Goal: Check status: Check status

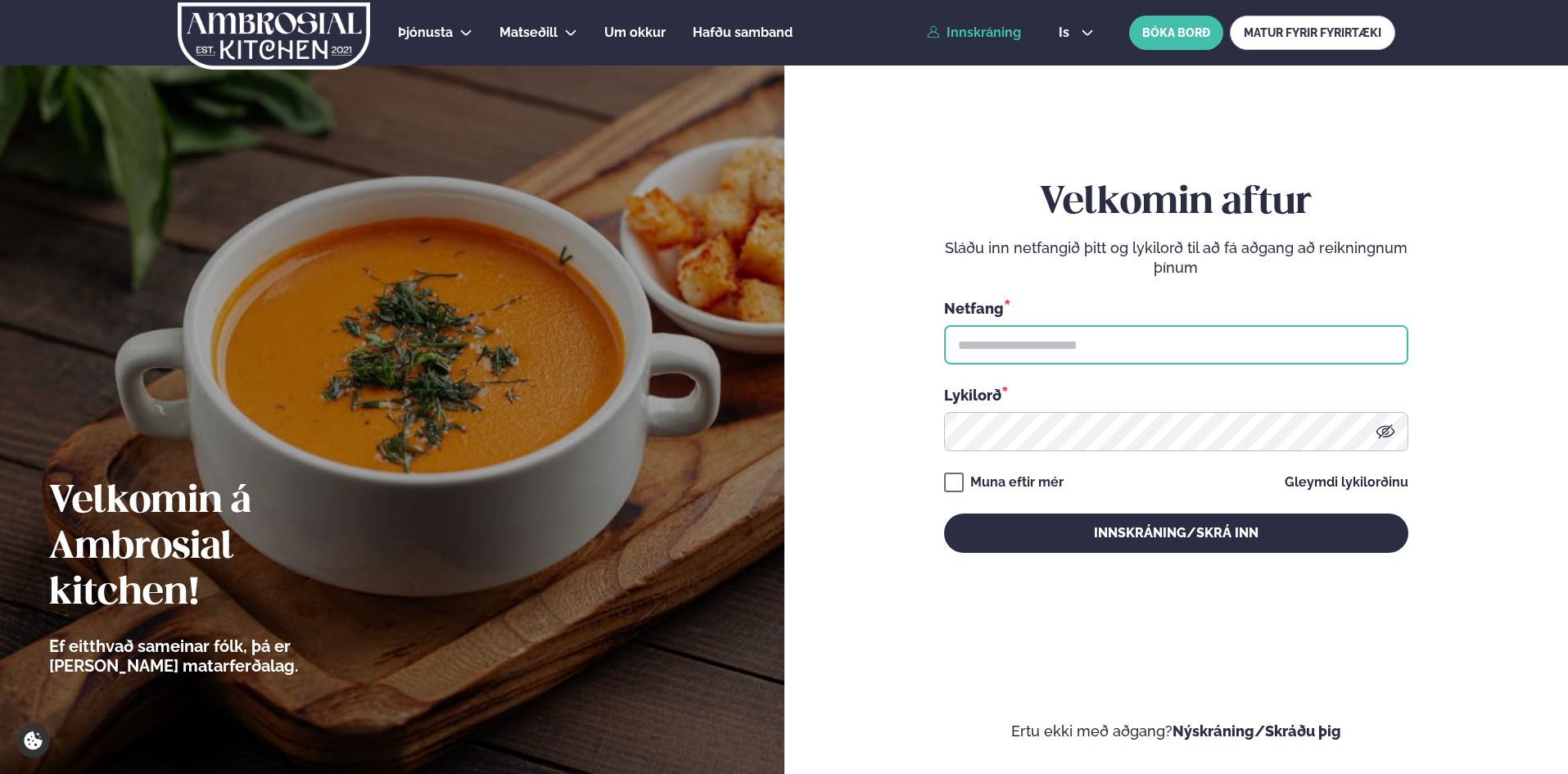
click at [1104, 340] on input "text" at bounding box center [1176, 345] width 464 height 40
type input "**********"
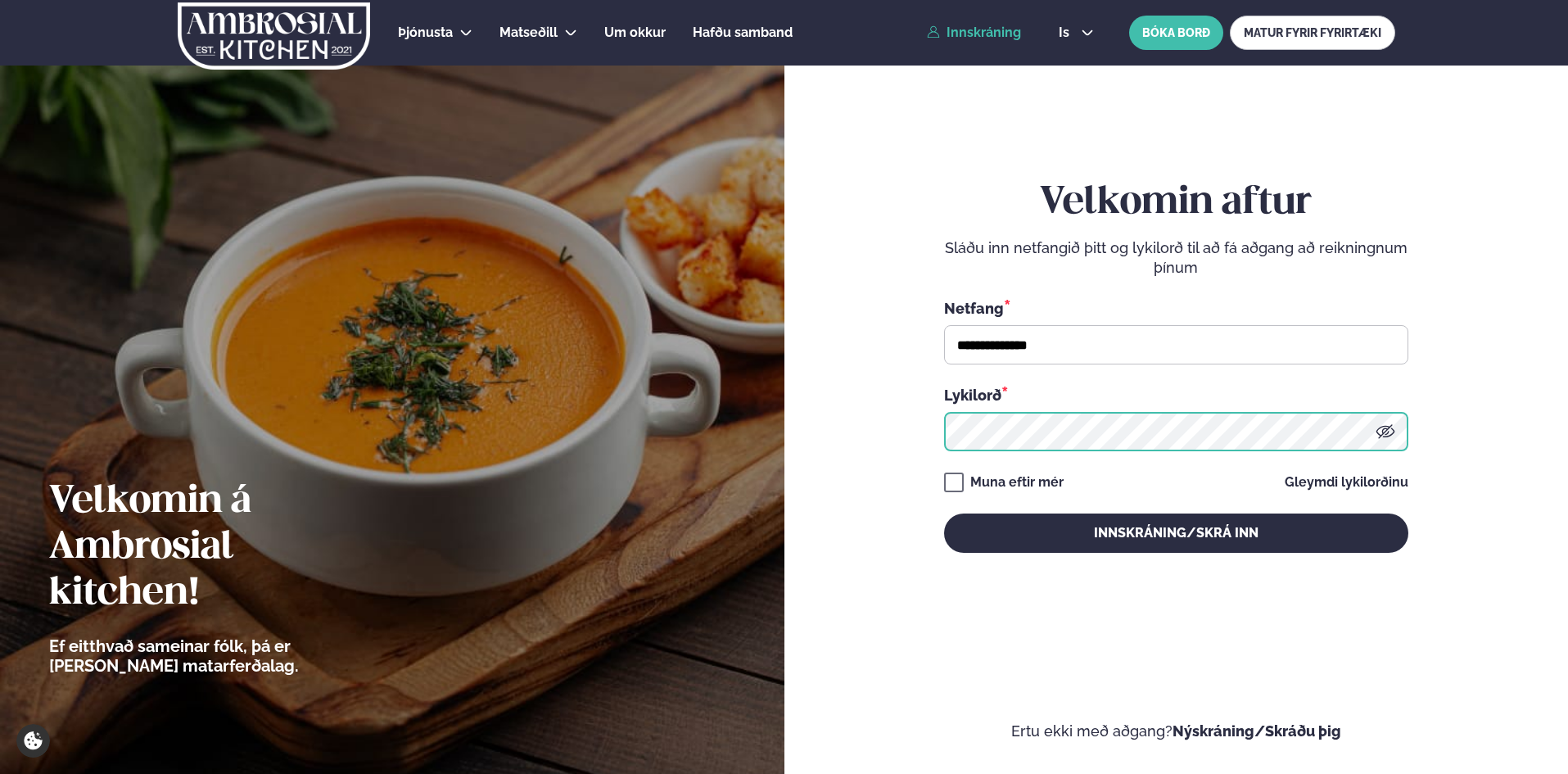
click at [944, 513] on button "Innskráning/Skrá inn" at bounding box center [1176, 533] width 464 height 40
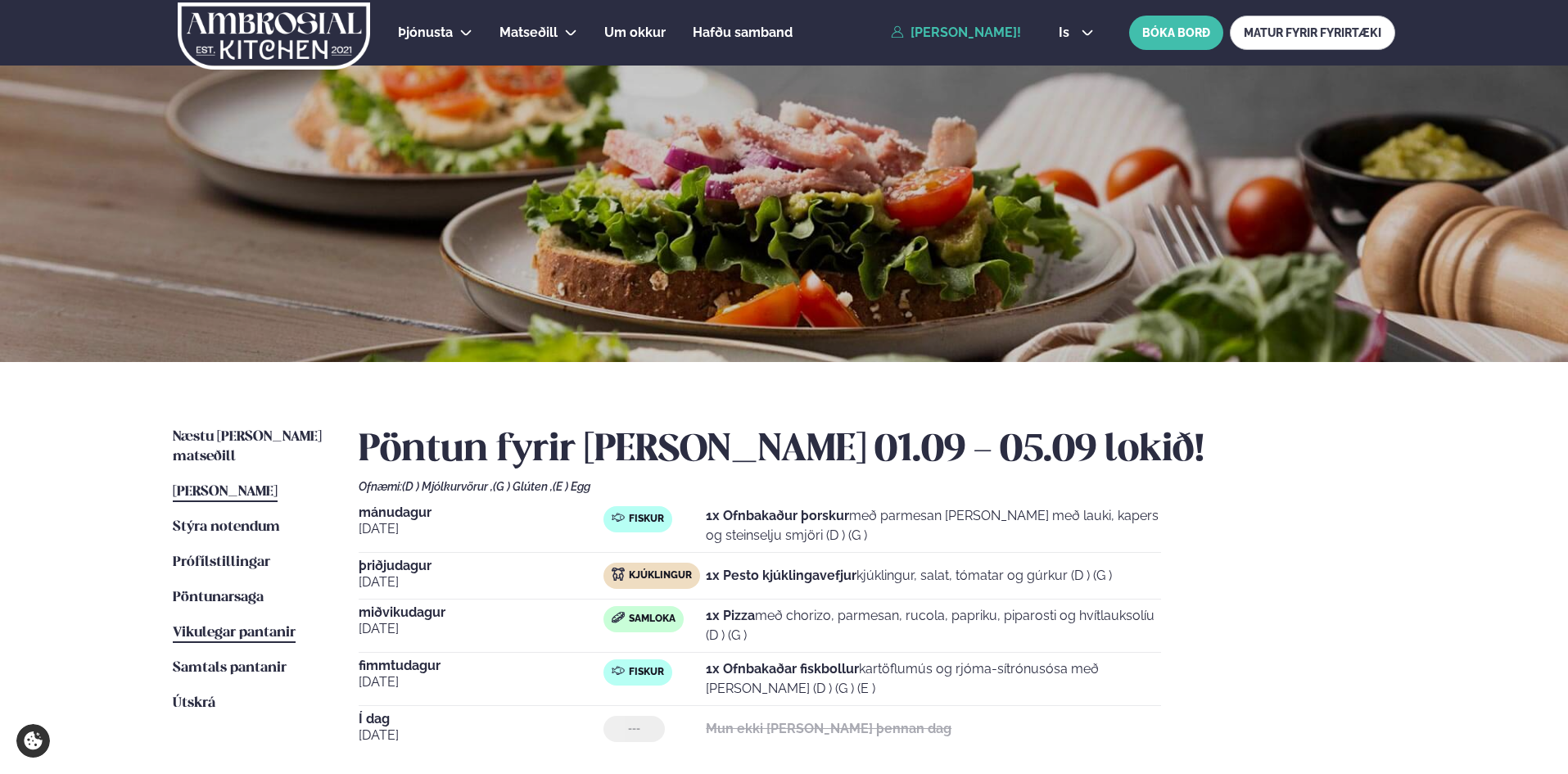
click at [251, 626] on span "Vikulegar pantanir" at bounding box center [234, 633] width 123 height 14
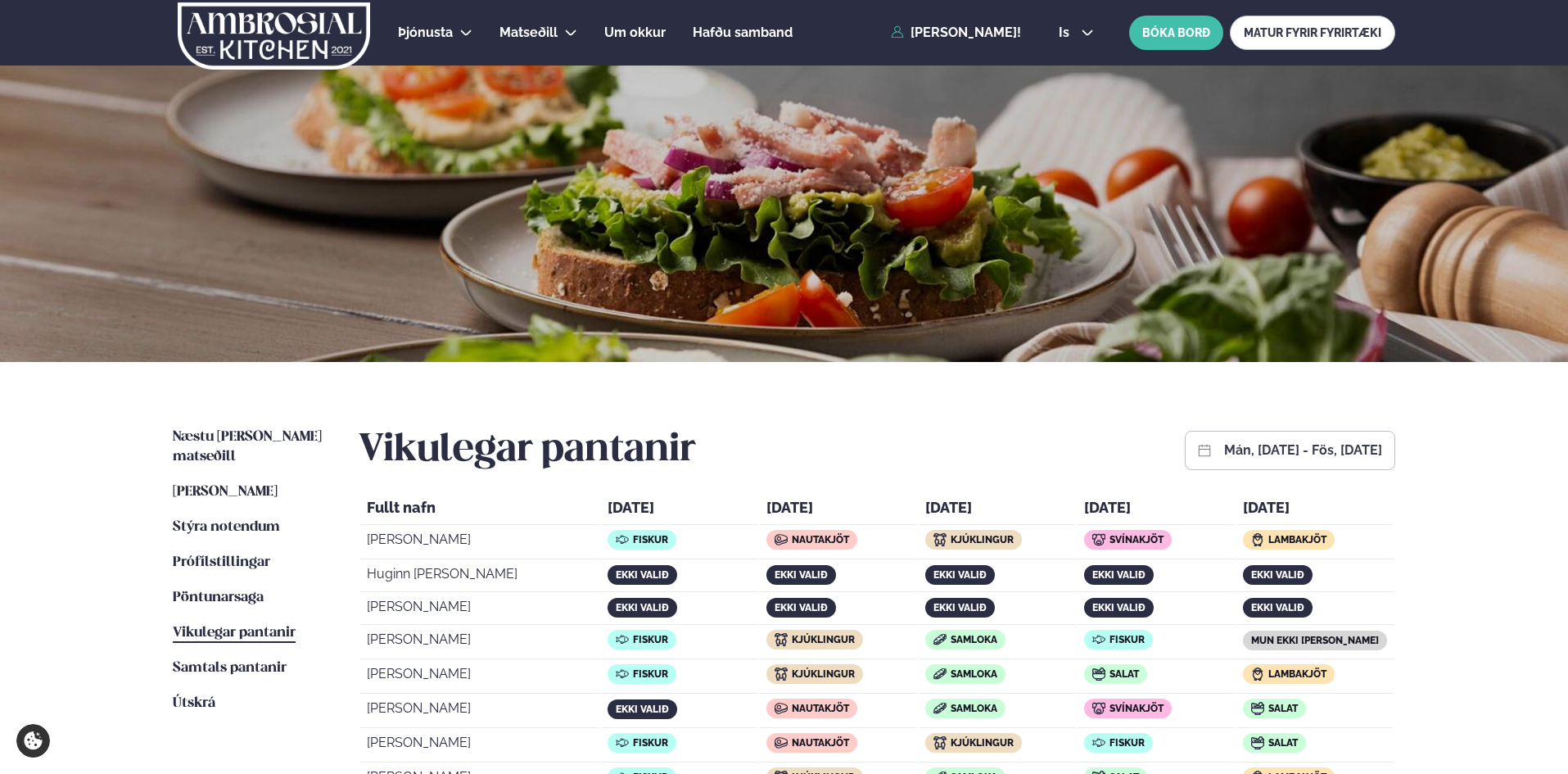
click at [366, 497] on th "Fullt nafn" at bounding box center [479, 510] width 239 height 30
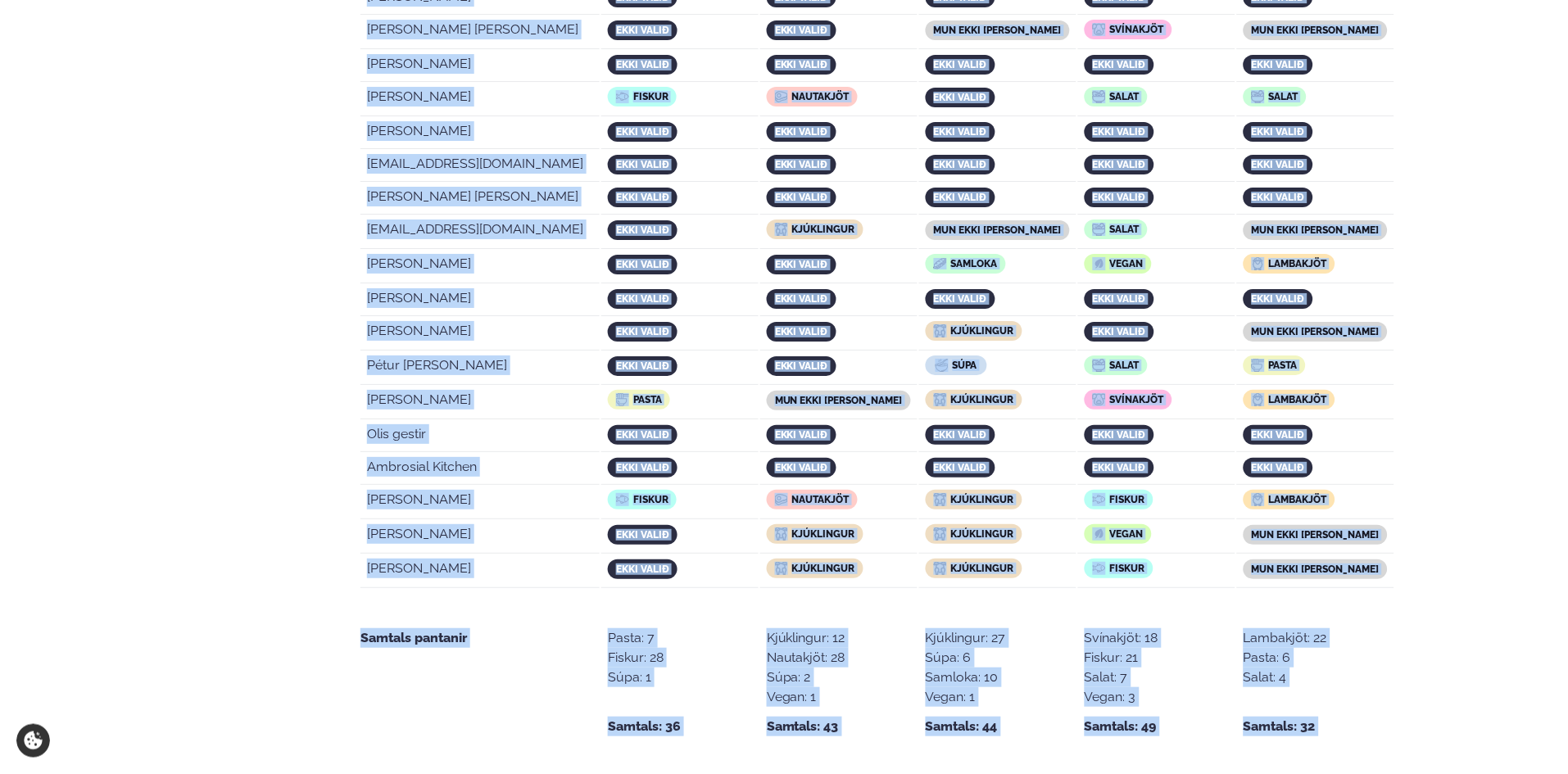
scroll to position [3237, 0]
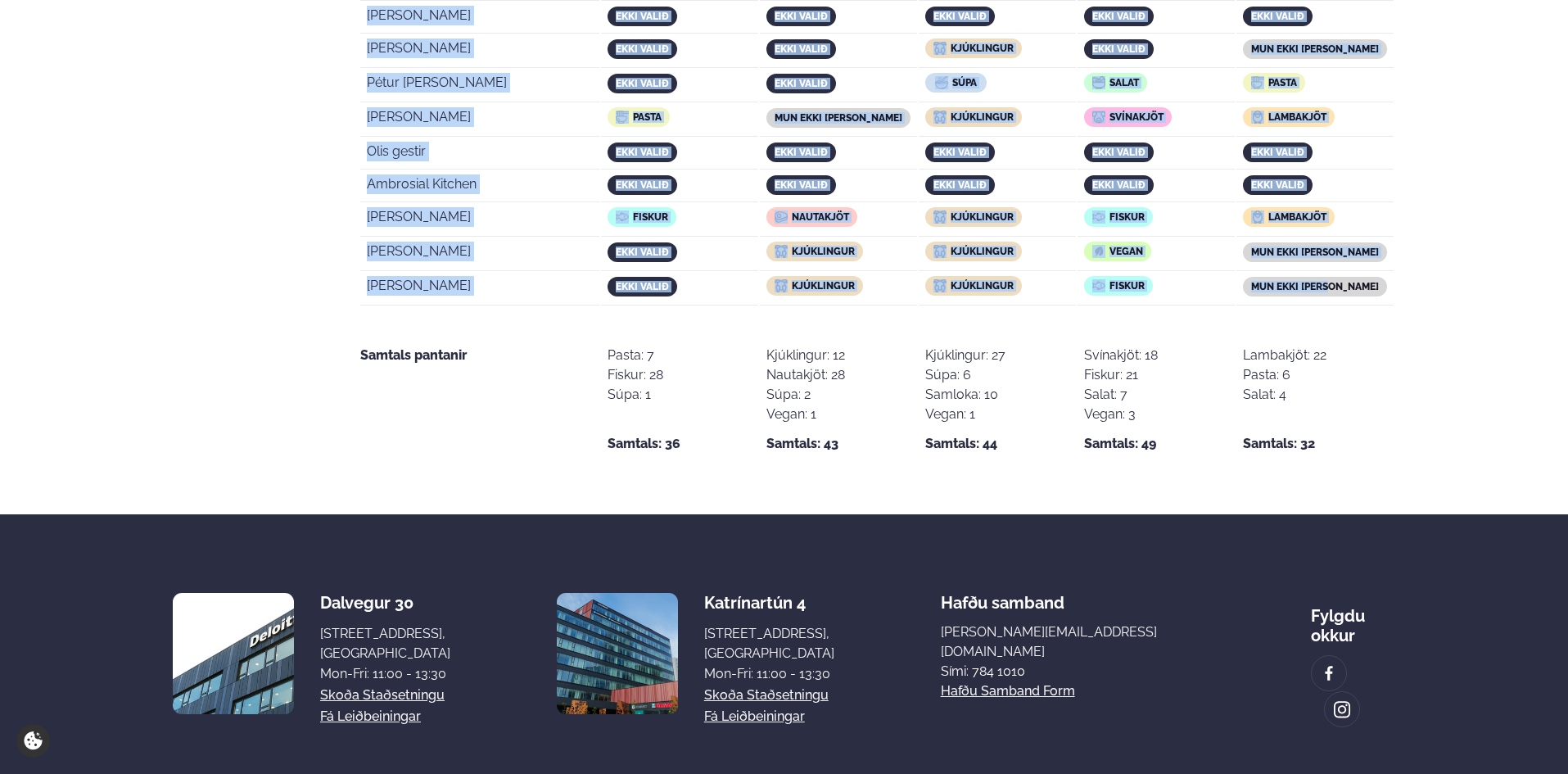
drag, startPoint x: 367, startPoint y: 503, endPoint x: 1346, endPoint y: 224, distance: 1018.0
